Goal: Use online tool/utility: Use online tool/utility

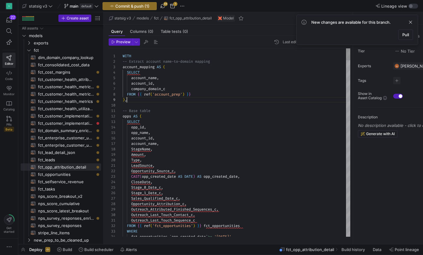
scroll to position [44, 4]
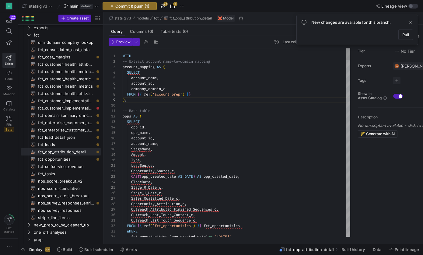
click at [141, 134] on span "opp_name" at bounding box center [139, 132] width 17 height 5
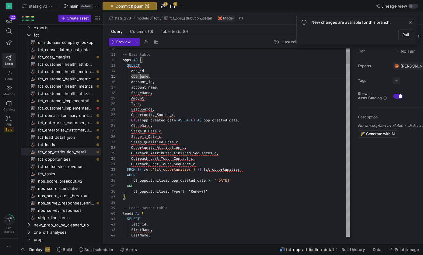
click at [159, 125] on div "CloseDate ," at bounding box center [237, 125] width 228 height 5
click at [180, 143] on span "," at bounding box center [179, 142] width 2 height 5
click at [153, 96] on div "Amount ," at bounding box center [237, 98] width 228 height 5
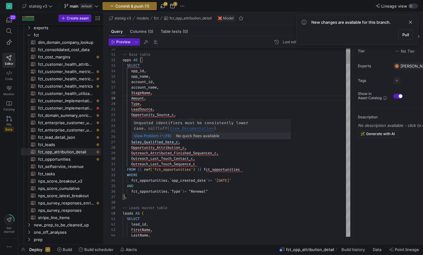
scroll to position [33, 9]
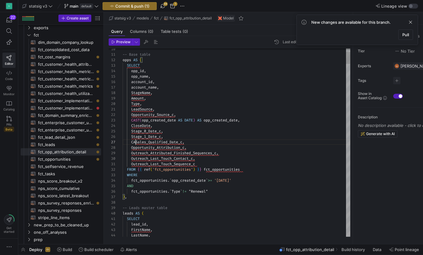
scroll to position [33, 20]
click at [190, 142] on span "Date_of_Sales_Qualified_Date_c AS DATE) AS Date_of" at bounding box center [195, 142] width 107 height 5
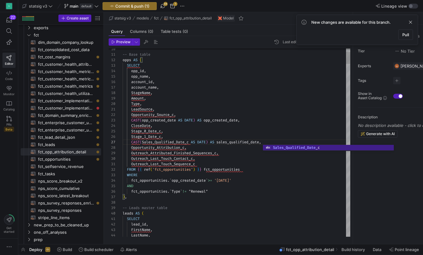
click at [192, 122] on span "DATE" at bounding box center [188, 120] width 9 height 5
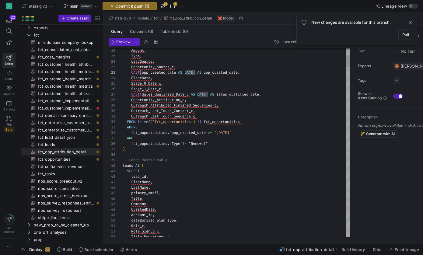
click at [190, 138] on div "AND" at bounding box center [237, 137] width 228 height 5
click at [193, 164] on div "leads AS (" at bounding box center [237, 165] width 228 height 5
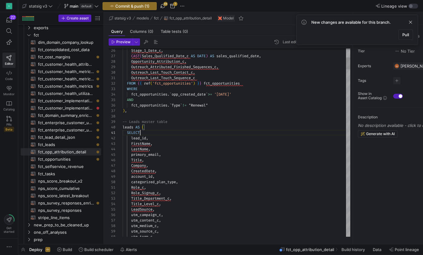
click at [148, 132] on div "SELECT" at bounding box center [237, 132] width 228 height 5
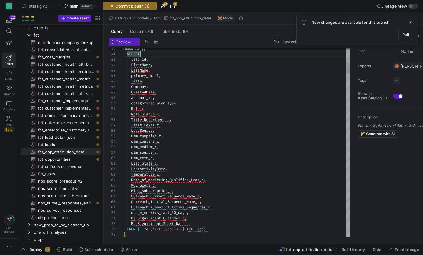
click at [159, 180] on span "Date_of_Marketing_Qualified_Lead_c" at bounding box center [167, 179] width 72 height 5
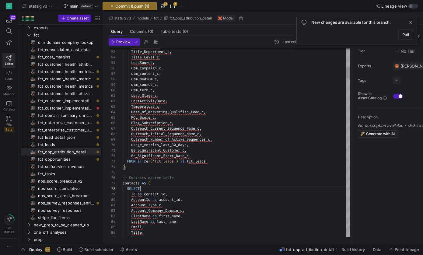
click at [158, 191] on div "SELECT" at bounding box center [237, 188] width 228 height 5
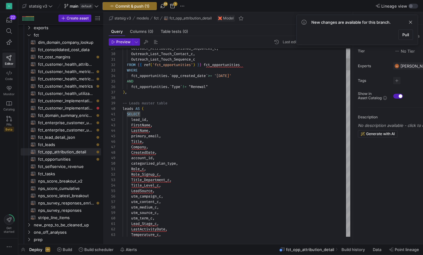
scroll to position [0, 0]
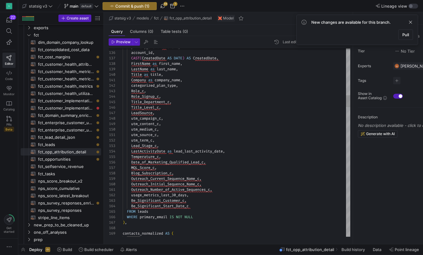
click at [183, 214] on div "FROM leads" at bounding box center [237, 211] width 228 height 5
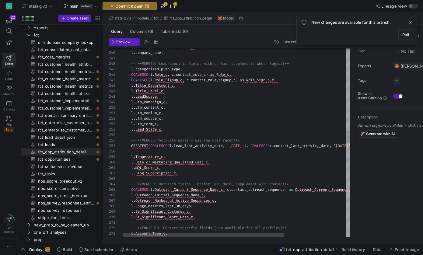
click at [179, 166] on div "l . MQL_Score_c ," at bounding box center [280, 167] width 315 height 5
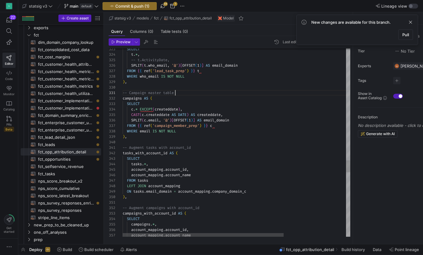
click at [189, 94] on div "-- Campaign master table" at bounding box center [280, 92] width 315 height 5
type textarea "FROM opps o LEFT JOIN distinct_profiles p ON o.account_id = p.account_id AND p.…"
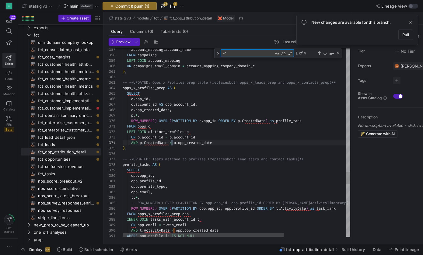
scroll to position [55, 51]
type textarea "<="
type textarea "-- Campaign master table campaigns AS ( SELECT c.* EXCEPT(createddate), CAST(c.…"
type textarea "o"
type textarea "), -- **UPDATED: Opps x Profiles prep table (replaces both opps_x_leads_prep an…"
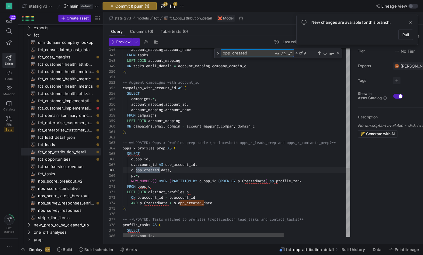
scroll to position [55, 37]
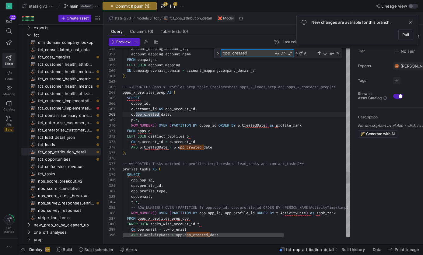
type textarea "opp_created"
click at [206, 177] on div "SELECT" at bounding box center [280, 174] width 315 height 5
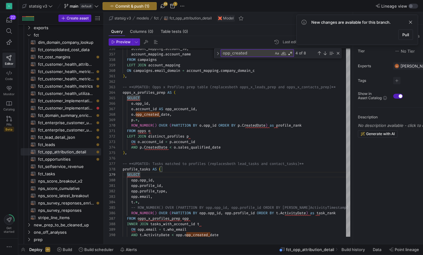
click at [263, 53] on mat-tooltip-component "Commit history" at bounding box center [262, 51] width 33 height 7
click at [242, 53] on textarea "opp_created" at bounding box center [247, 53] width 53 height 7
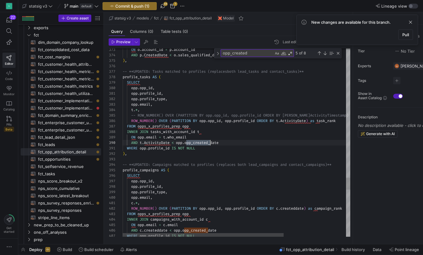
click at [205, 142] on span "opp_created_date" at bounding box center [201, 142] width 34 height 5
click at [254, 54] on mat-tooltip-component "Commit history" at bounding box center [262, 51] width 33 height 7
click at [247, 53] on mat-tooltip-component "Commit history" at bounding box center [262, 51] width 33 height 7
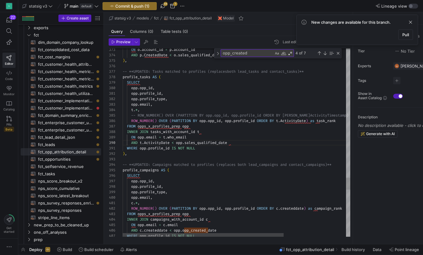
click at [235, 54] on textarea "opp_created" at bounding box center [247, 53] width 53 height 7
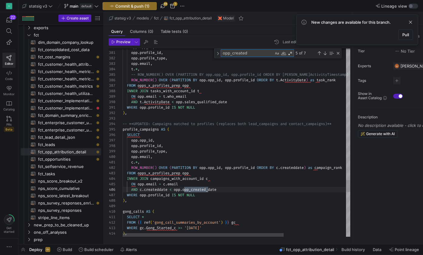
click at [204, 190] on span "opp_created_date" at bounding box center [199, 189] width 34 height 5
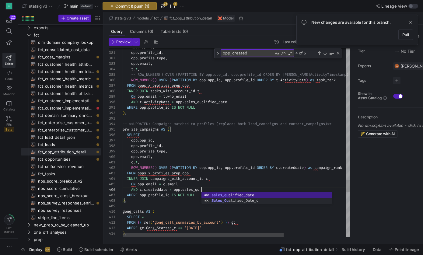
scroll to position [27, 105]
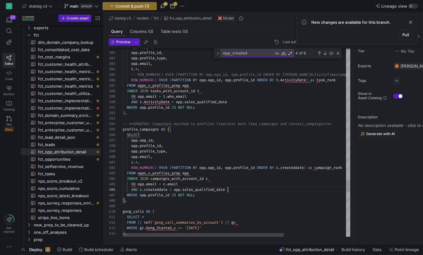
click at [258, 55] on textarea "opp_created" at bounding box center [247, 53] width 53 height 7
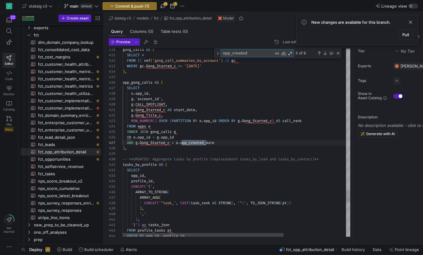
scroll to position [55, 83]
click at [201, 142] on span "opp_created_date" at bounding box center [197, 142] width 34 height 5
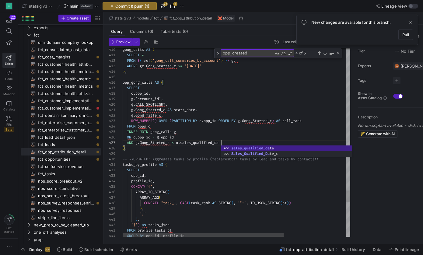
scroll to position [33, 103]
click at [250, 54] on textarea "opp_created" at bounding box center [247, 53] width 53 height 7
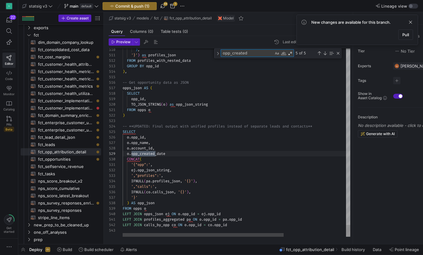
click at [149, 153] on span "opp_created_date" at bounding box center [148, 153] width 34 height 5
click at [174, 175] on div "',"profiles":' ," at bounding box center [280, 175] width 315 height 5
click at [124, 40] on span "Preview" at bounding box center [123, 42] width 14 height 4
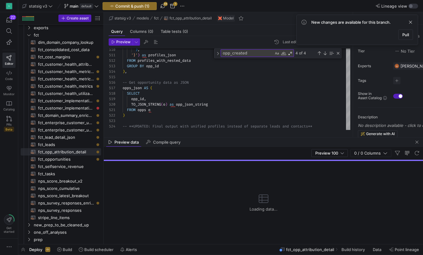
click at [206, 100] on div "opp_id ," at bounding box center [237, 98] width 228 height 5
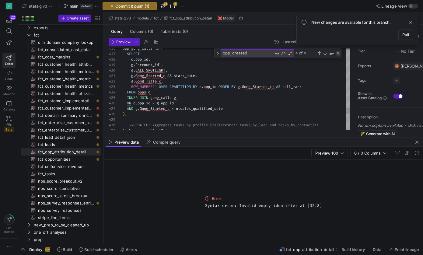
click at [338, 53] on div "Close (Escape)" at bounding box center [338, 53] width 5 height 5
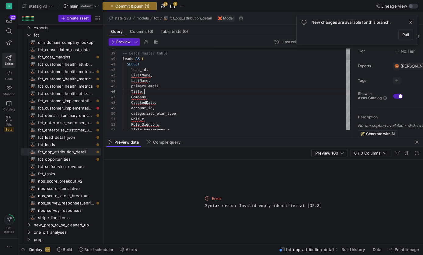
click at [165, 89] on div "Title ," at bounding box center [237, 91] width 228 height 5
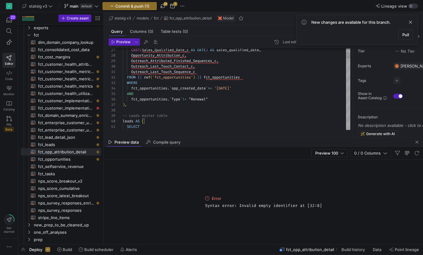
type textarea "Outreach_Last_Touch_Sequence_c FROM {{ ref('fct_opportunities') }} fct_opportun…"
click at [145, 75] on span "ref" at bounding box center [147, 77] width 6 height 5
click at [153, 80] on div "WHERE" at bounding box center [237, 82] width 228 height 5
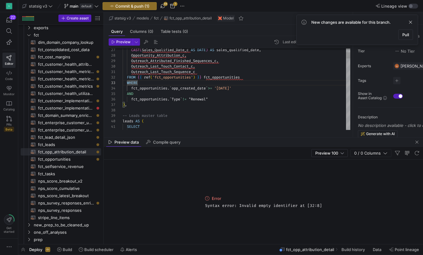
click at [196, 75] on div "FROM { { ref ( 'fct_opportunities' ) } } fct_opportunities" at bounding box center [237, 77] width 228 height 5
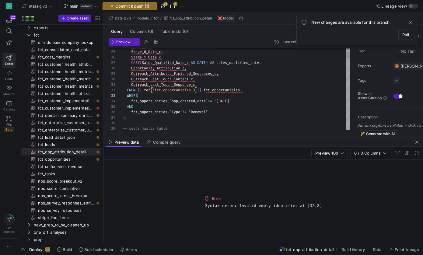
click at [178, 96] on div "WHERE" at bounding box center [237, 95] width 228 height 5
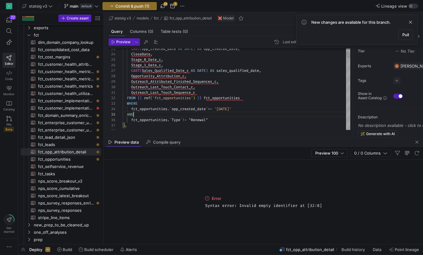
click at [188, 115] on div "AND" at bounding box center [237, 114] width 228 height 5
click at [405, 35] on span "Pull" at bounding box center [405, 34] width 7 height 5
